Goal: Transaction & Acquisition: Purchase product/service

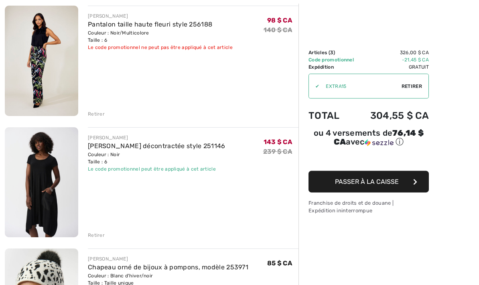
scroll to position [100, 0]
click at [96, 235] on font "Retirer" at bounding box center [96, 235] width 17 height 6
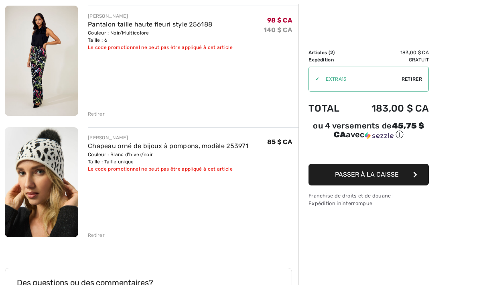
click at [96, 112] on font "Retirer" at bounding box center [96, 114] width 17 height 6
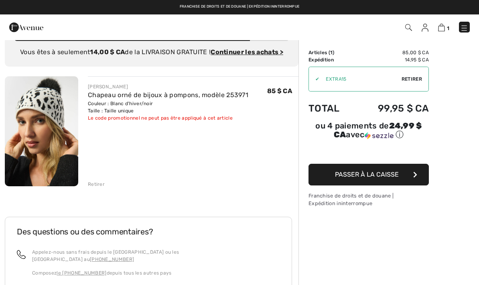
scroll to position [23, 0]
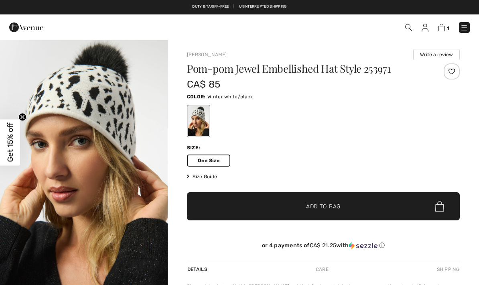
checkbox input "true"
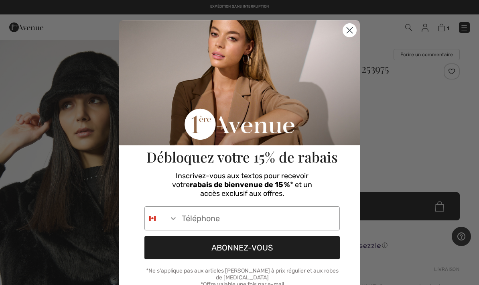
click at [352, 29] on circle "Close dialog" at bounding box center [349, 30] width 13 height 13
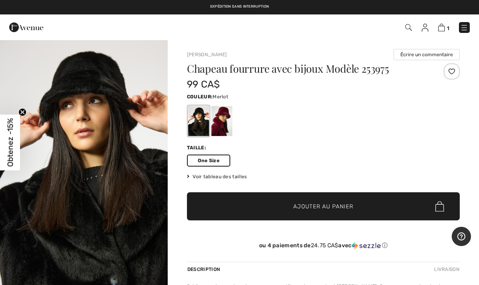
click at [224, 125] on div at bounding box center [222, 121] width 21 height 30
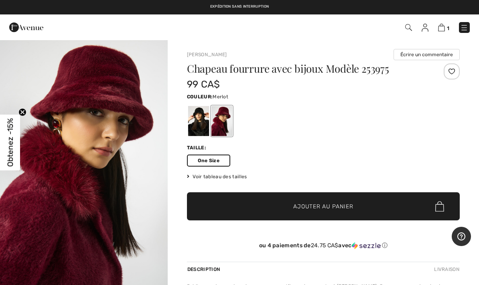
click at [407, 30] on img at bounding box center [408, 27] width 7 height 7
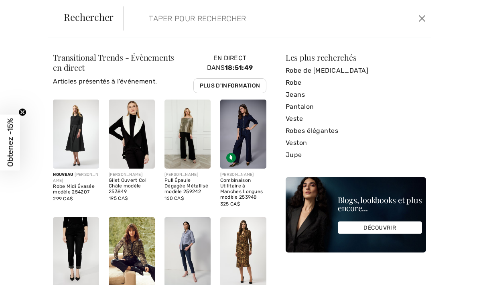
click at [150, 18] on input "search" at bounding box center [245, 18] width 205 height 24
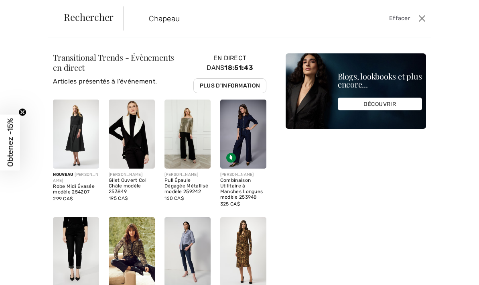
type input "Chapeau"
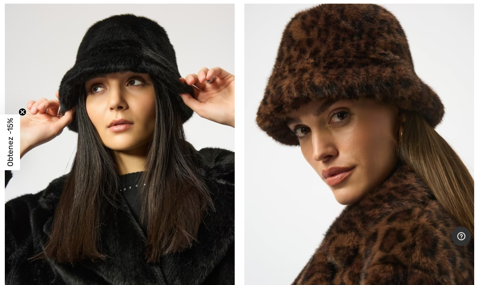
scroll to position [142, 0]
click at [368, 139] on img at bounding box center [359, 170] width 230 height 345
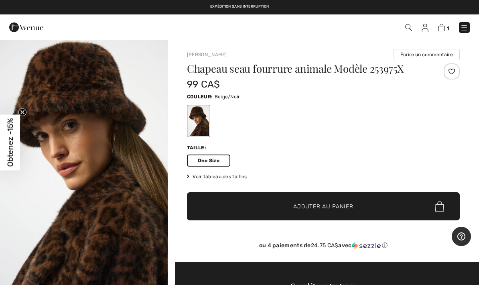
click at [235, 173] on span "Voir tableau des tailles" at bounding box center [217, 176] width 60 height 7
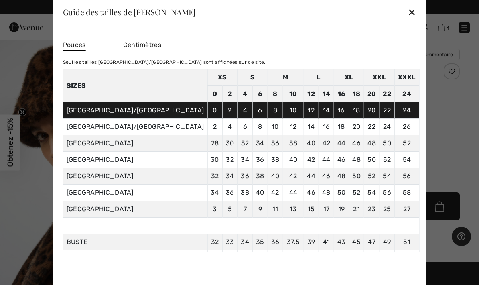
click at [408, 11] on div "✕" at bounding box center [412, 12] width 8 height 17
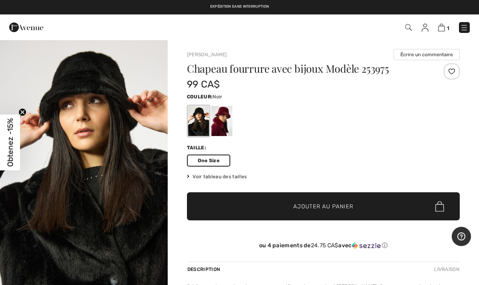
click at [106, 119] on img "1 / 2" at bounding box center [84, 164] width 168 height 251
